Goal: Information Seeking & Learning: Learn about a topic

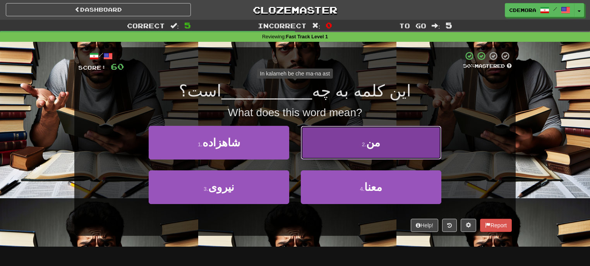
click at [398, 136] on button "2 . من" at bounding box center [371, 143] width 141 height 34
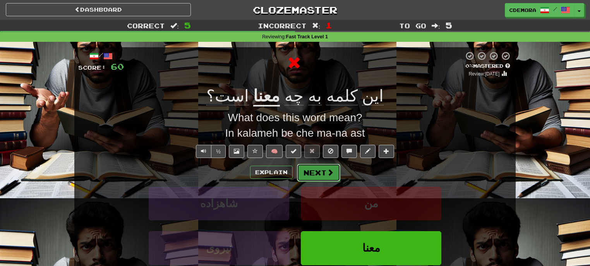
click at [328, 170] on span at bounding box center [330, 172] width 7 height 7
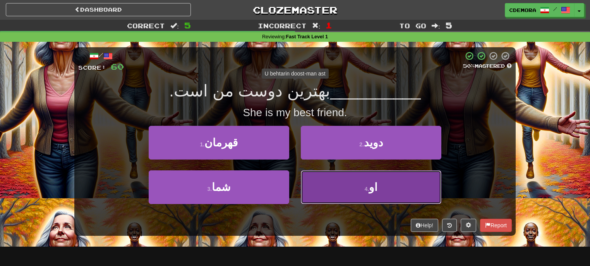
click at [352, 188] on button "4 . او" at bounding box center [371, 187] width 141 height 34
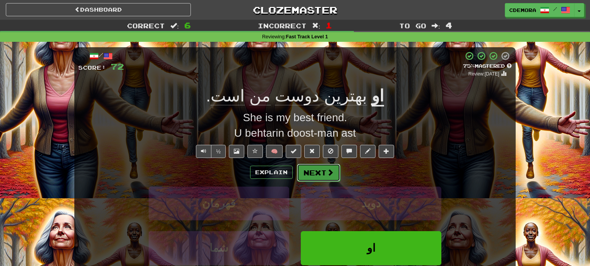
click at [328, 170] on span at bounding box center [330, 172] width 7 height 7
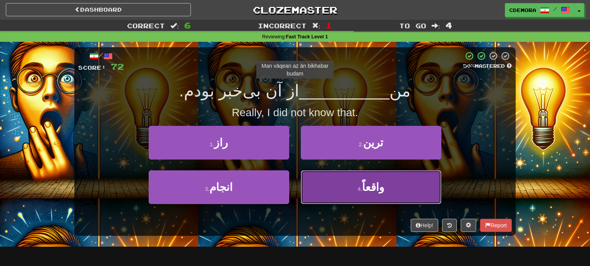
click at [342, 185] on button "4 . واقعاً" at bounding box center [371, 187] width 141 height 34
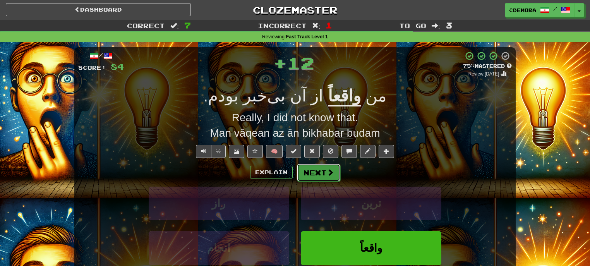
click at [333, 175] on button "Next" at bounding box center [318, 173] width 43 height 18
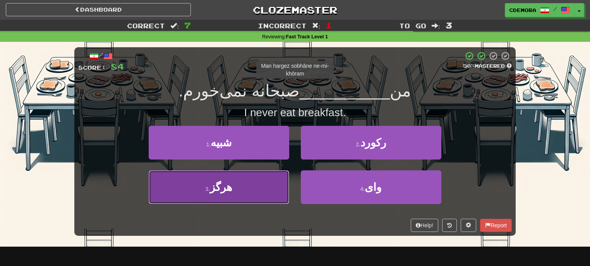
click at [265, 182] on button "3 . هرگز" at bounding box center [219, 187] width 141 height 34
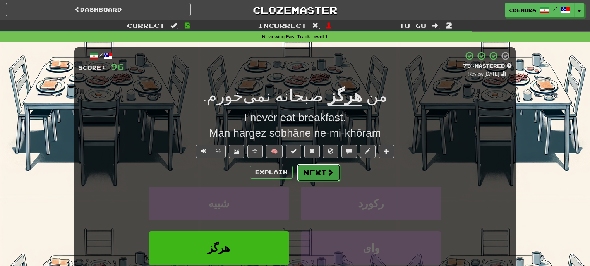
click at [330, 173] on span at bounding box center [330, 172] width 7 height 7
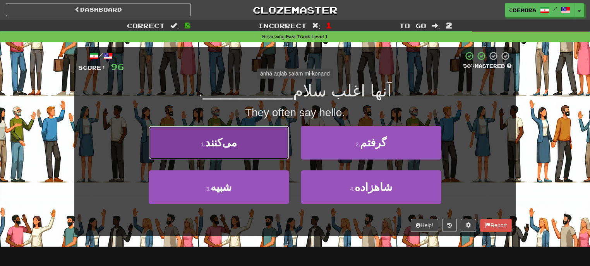
click at [260, 152] on button "1 . می‌کنند" at bounding box center [219, 143] width 141 height 34
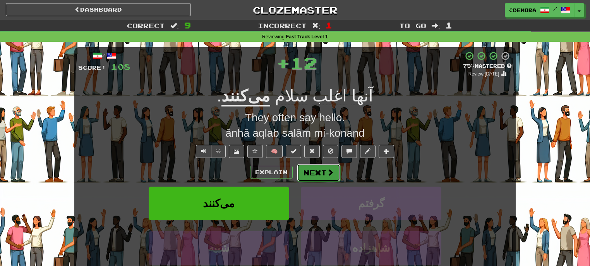
click at [316, 170] on button "Next" at bounding box center [318, 173] width 43 height 18
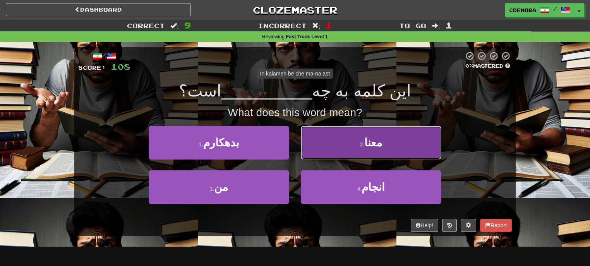
click at [332, 149] on button "2 . معنا" at bounding box center [371, 143] width 141 height 34
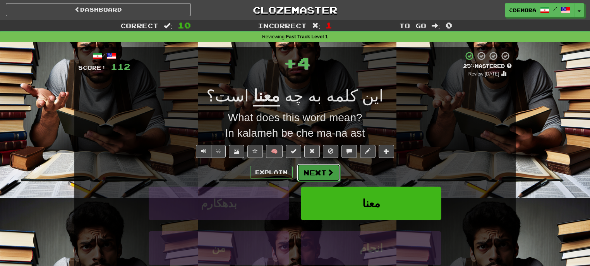
click at [315, 169] on button "Next" at bounding box center [318, 173] width 43 height 18
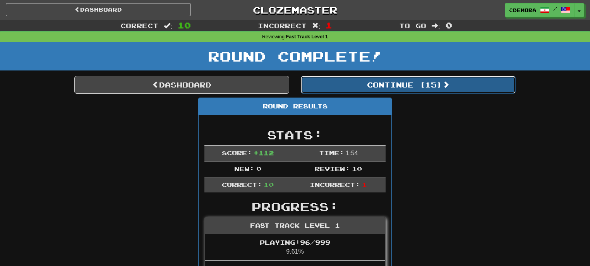
click at [362, 88] on button "Continue ( 15 )" at bounding box center [408, 85] width 215 height 18
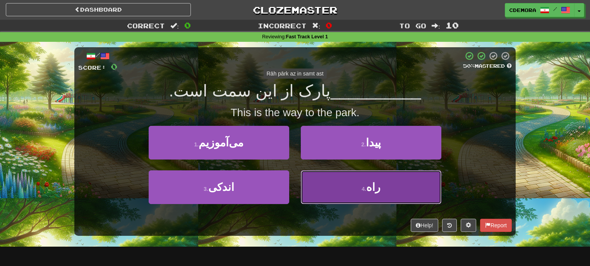
click at [337, 186] on button "4 . راه" at bounding box center [371, 187] width 141 height 34
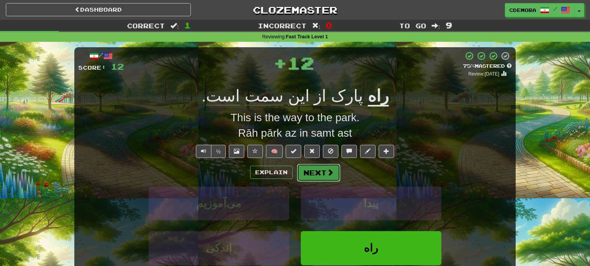
click at [327, 170] on span at bounding box center [330, 172] width 7 height 7
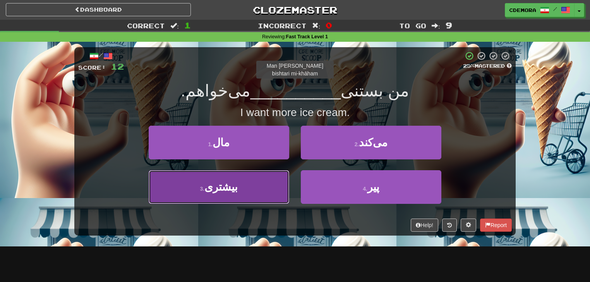
click at [264, 191] on button "3 . بیشتری" at bounding box center [219, 187] width 141 height 34
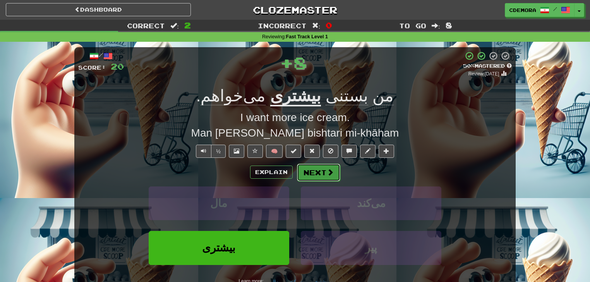
click at [330, 174] on span at bounding box center [330, 172] width 7 height 7
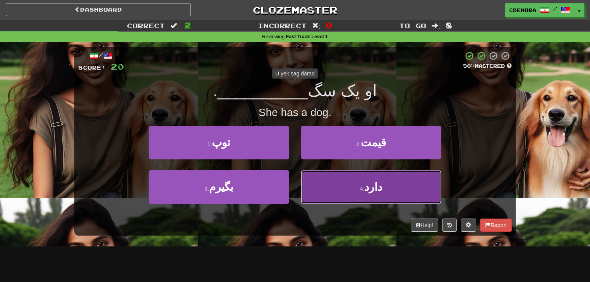
click at [341, 184] on button "4 . دارد" at bounding box center [371, 187] width 141 height 34
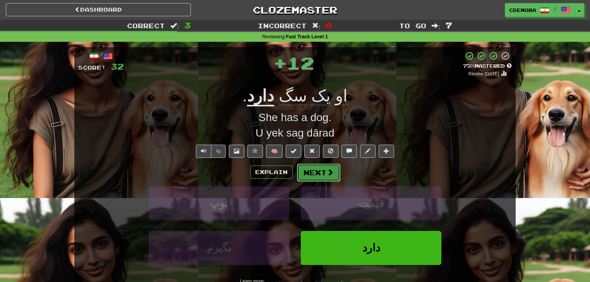
click at [327, 172] on span at bounding box center [330, 172] width 7 height 7
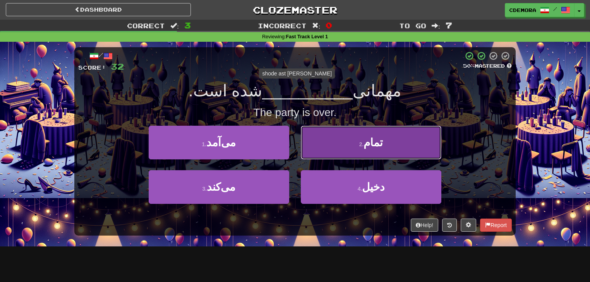
click at [347, 152] on button "2 . تمام" at bounding box center [371, 143] width 141 height 34
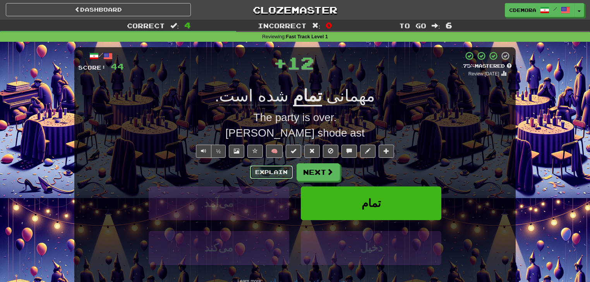
click at [288, 172] on button "Explain" at bounding box center [271, 172] width 43 height 13
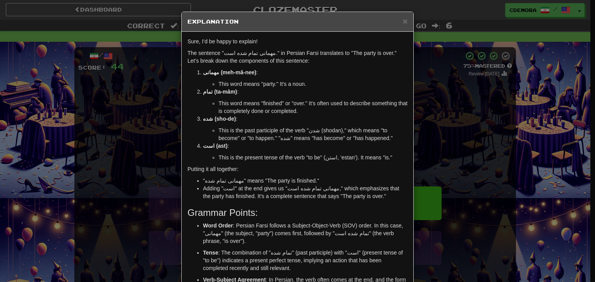
click at [454, 147] on div "× Explanation Sure, I'd be happy to explain! The sentence "مهمانی تمام شده است.…" at bounding box center [297, 141] width 595 height 282
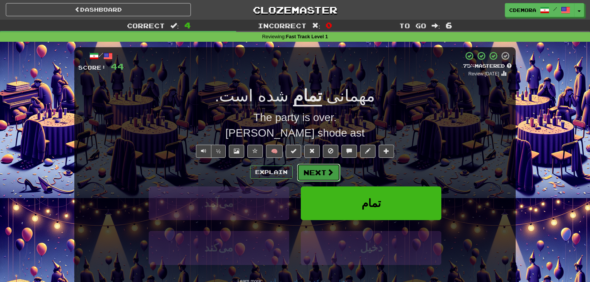
click at [321, 176] on button "Next" at bounding box center [318, 173] width 43 height 18
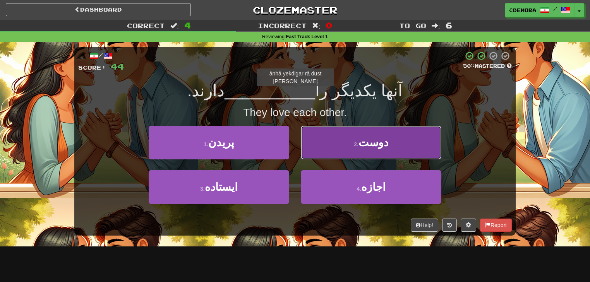
click at [329, 152] on button "2 . دوست" at bounding box center [371, 143] width 141 height 34
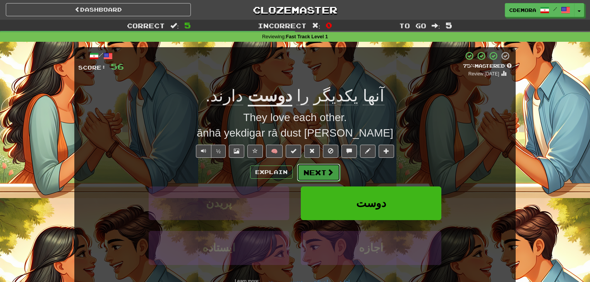
click at [317, 168] on button "Next" at bounding box center [318, 173] width 43 height 18
